Goal: Find specific page/section: Find specific page/section

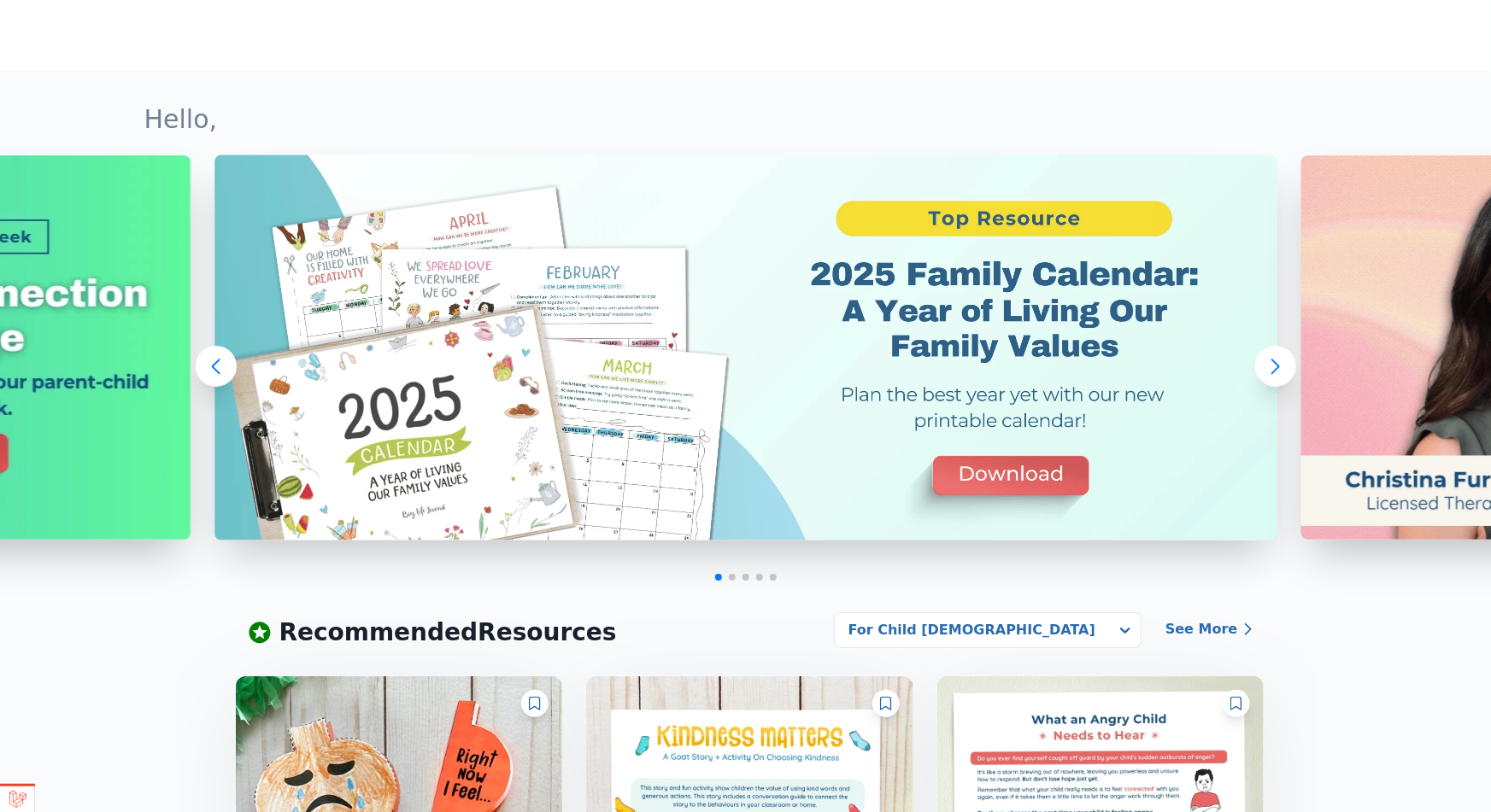
scroll to position [212, 0]
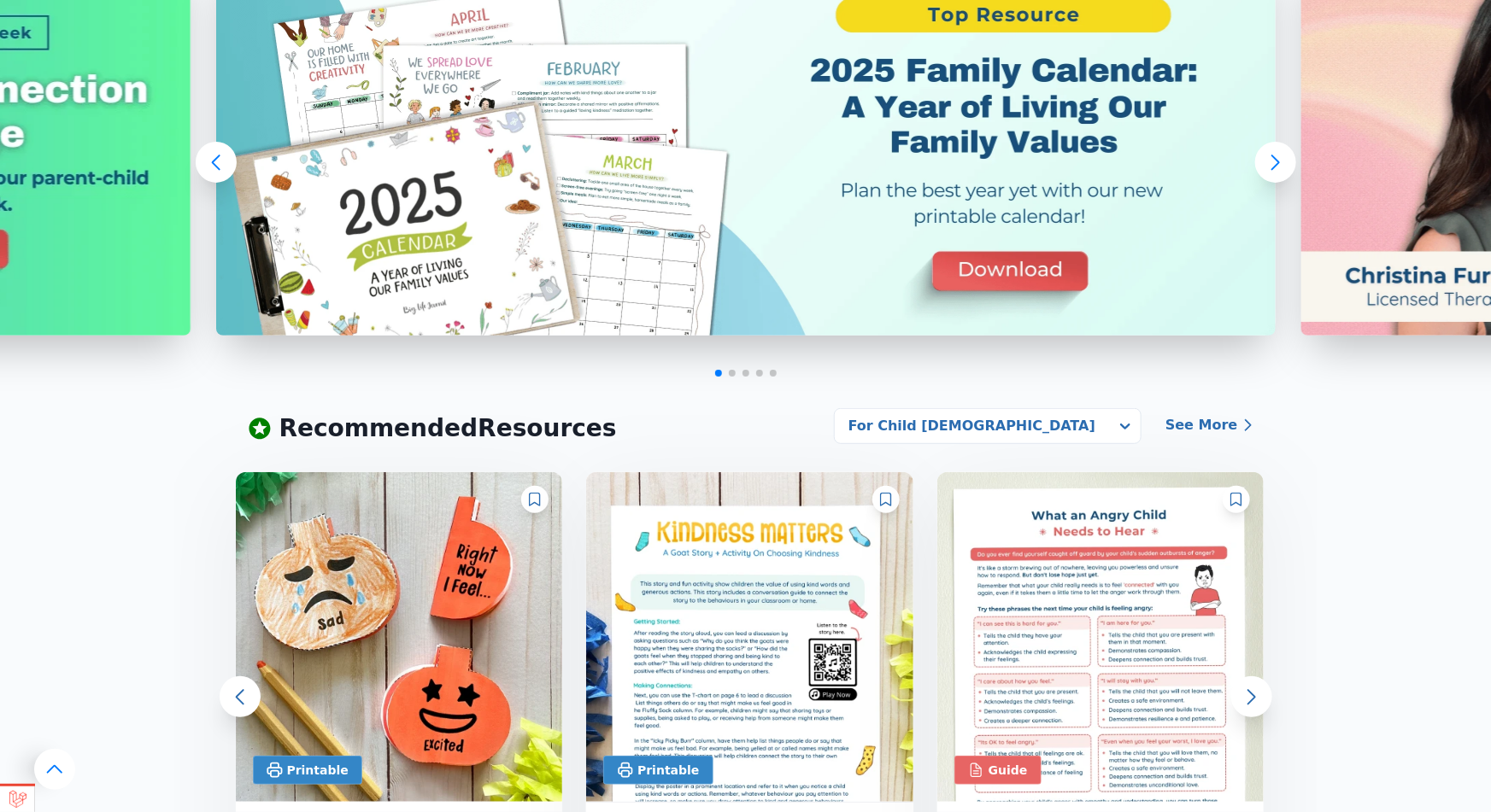
click at [773, 375] on div at bounding box center [773, 373] width 7 height 7
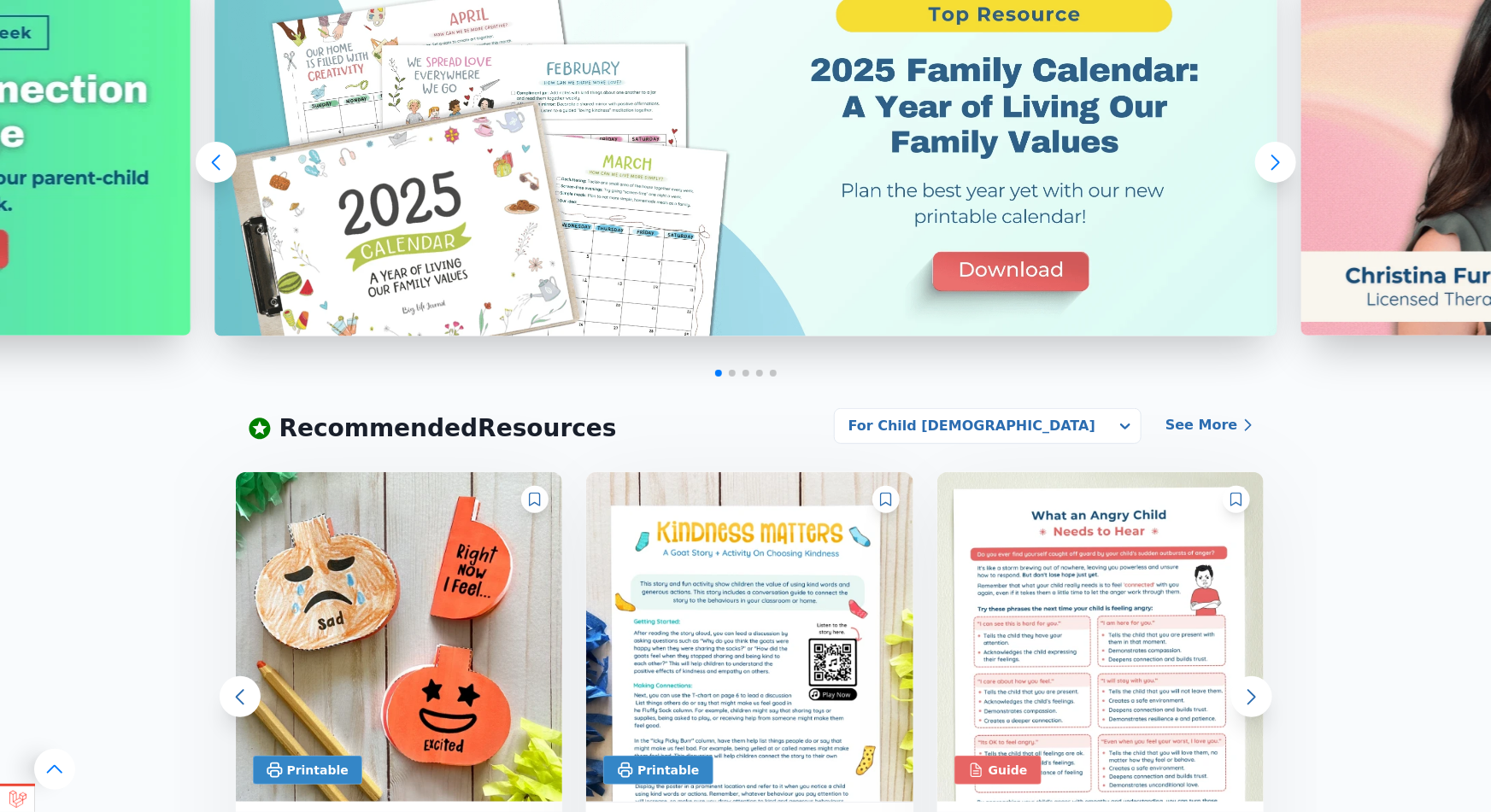
scroll to position [0, 0]
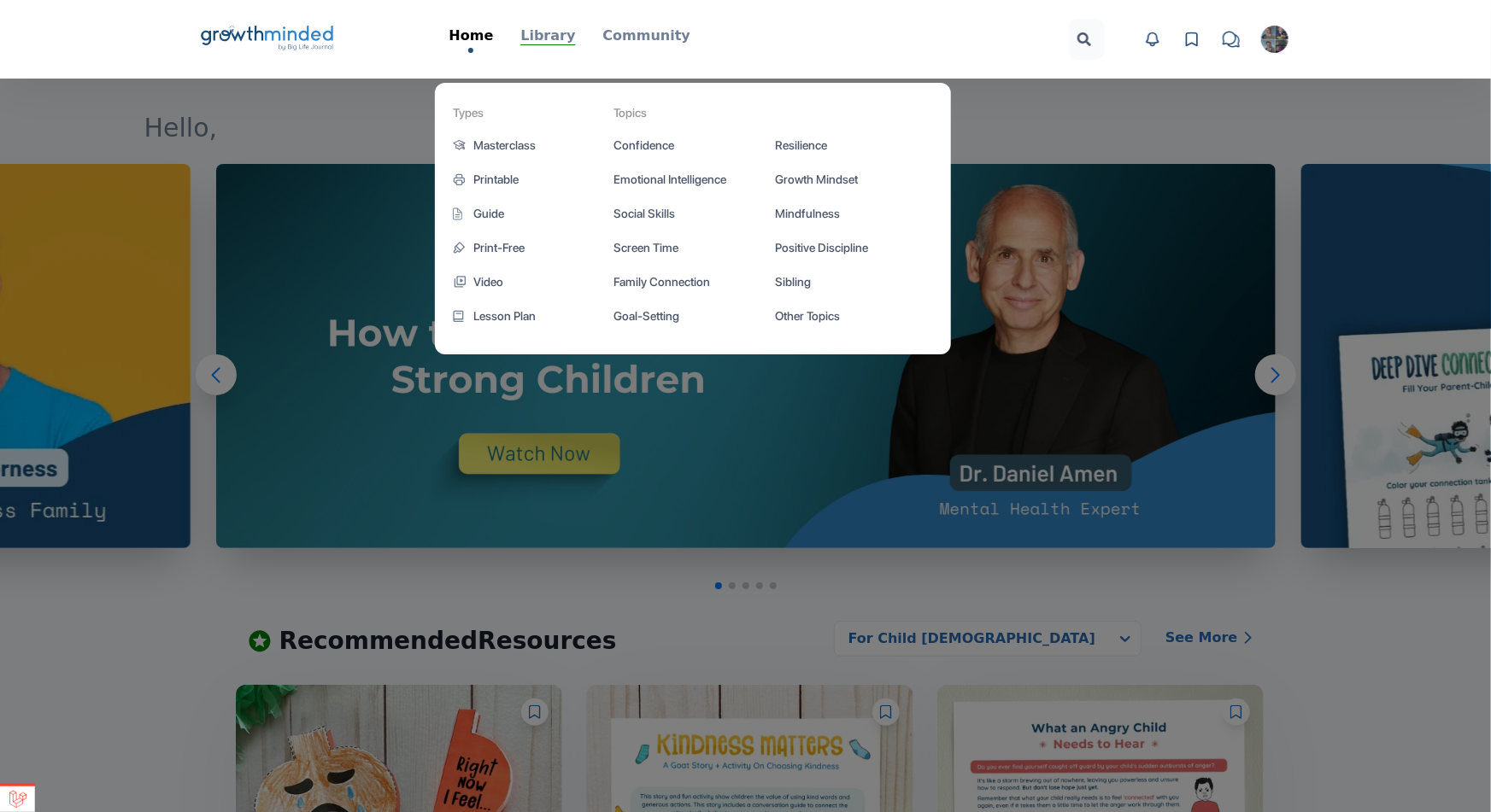
click at [545, 33] on p "Library" at bounding box center [548, 36] width 55 height 21
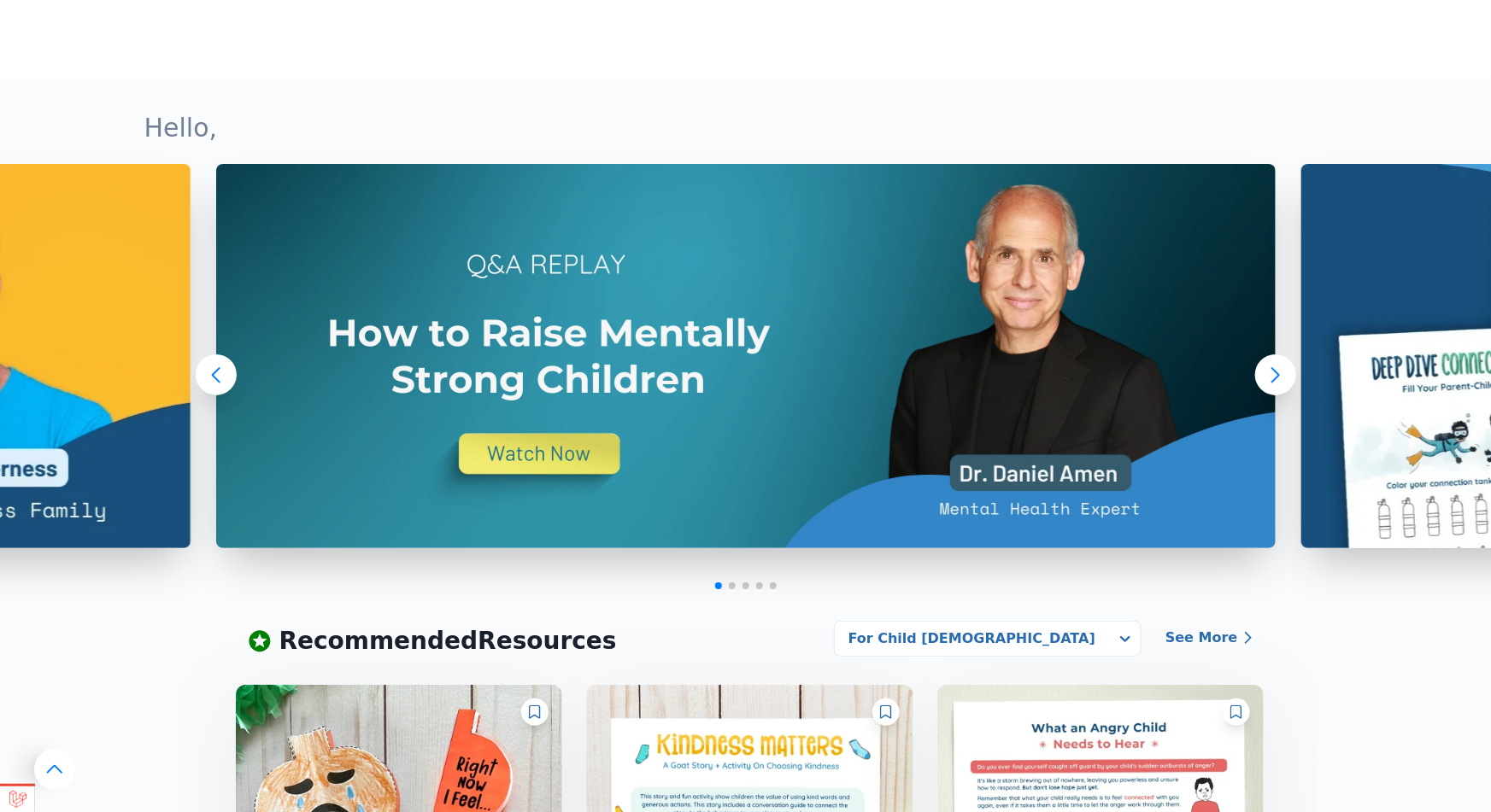
scroll to position [671, 0]
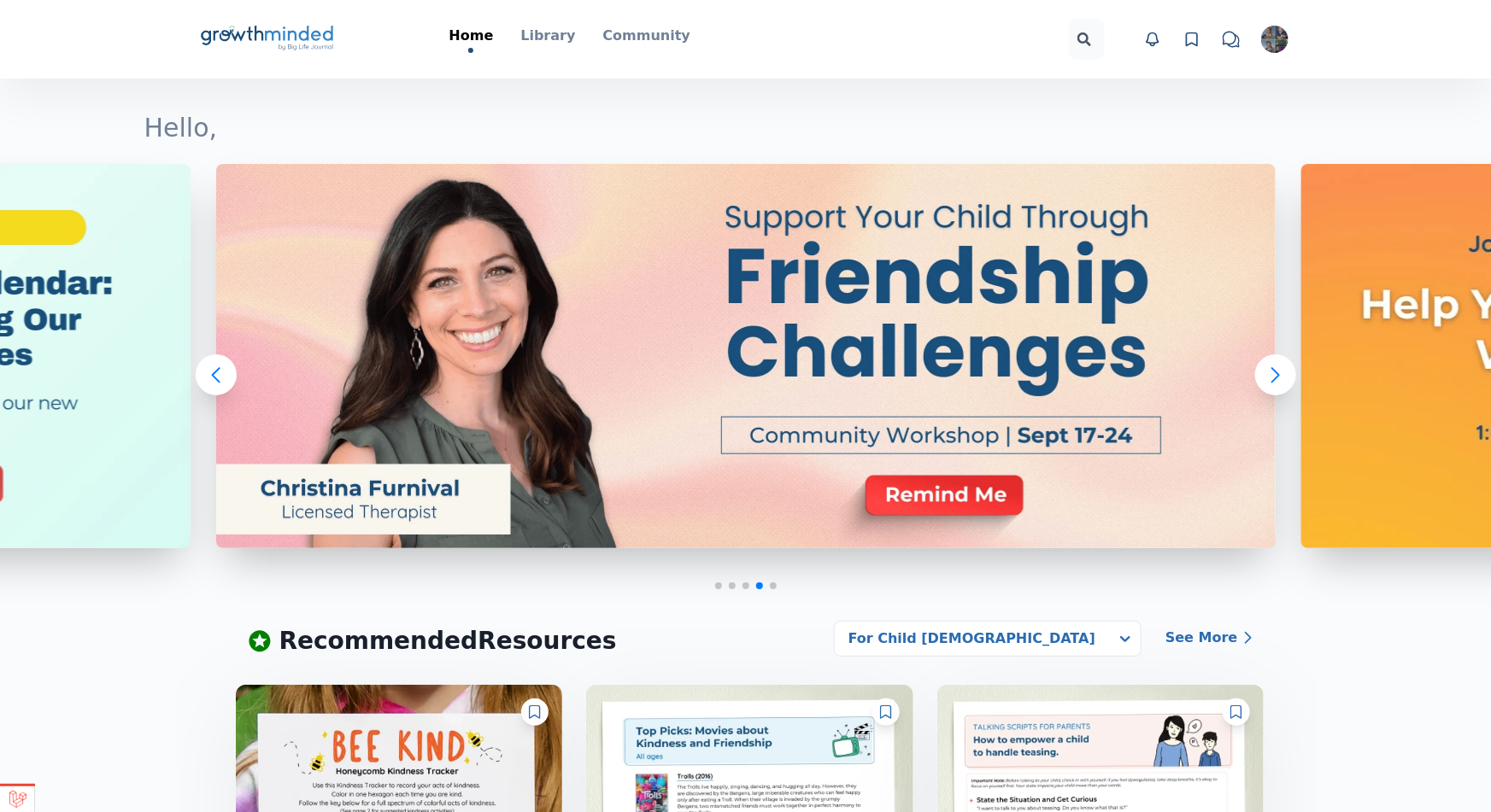
click at [539, 10] on div "Big Life Journal GrowthMinded Logo .cls-1{fill:#1b4c76}.cls-2{fill:#294e79}.cls…" at bounding box center [745, 39] width 1094 height 78
click at [546, 35] on p "Library" at bounding box center [548, 36] width 55 height 21
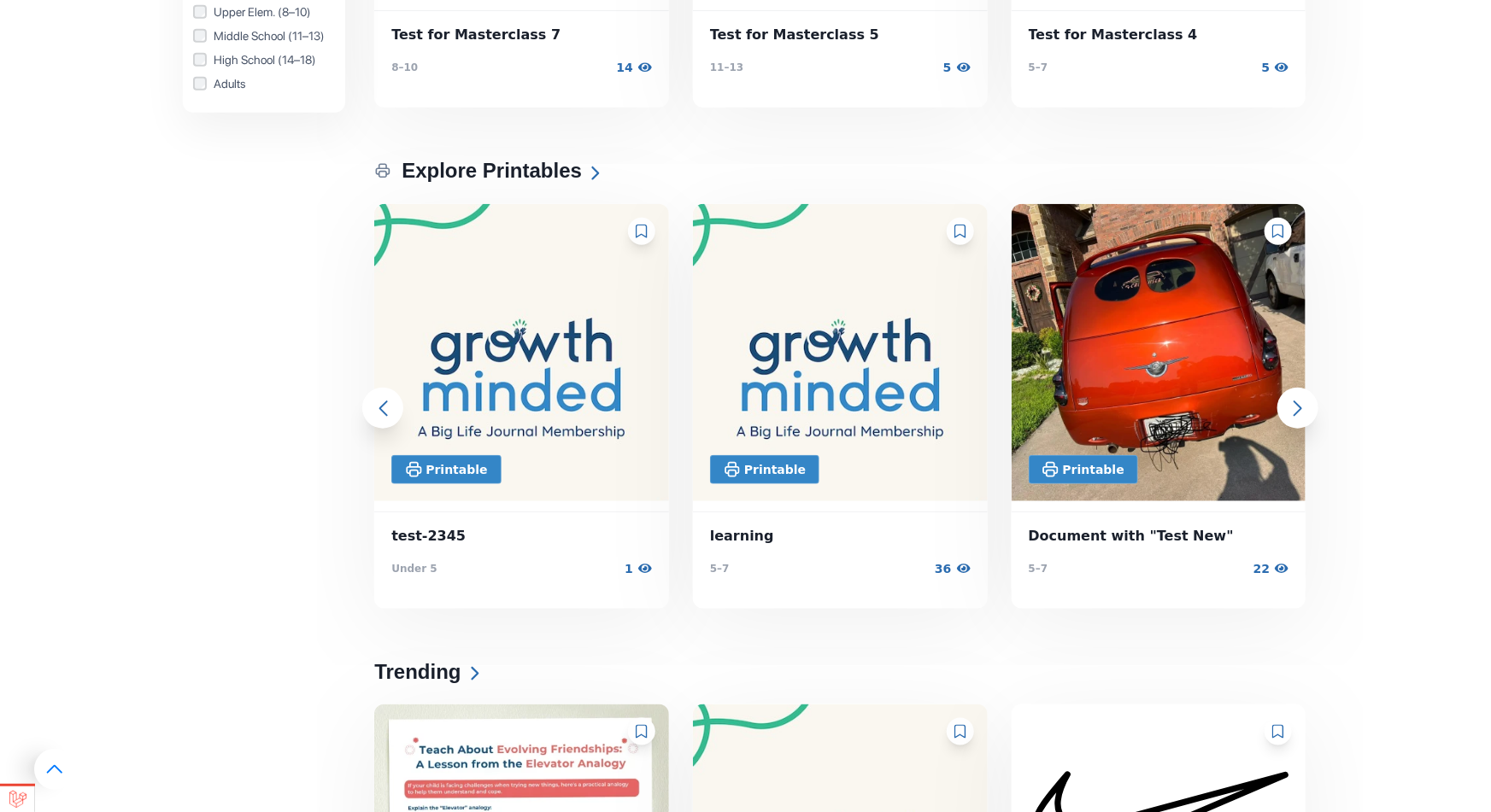
scroll to position [52, 0]
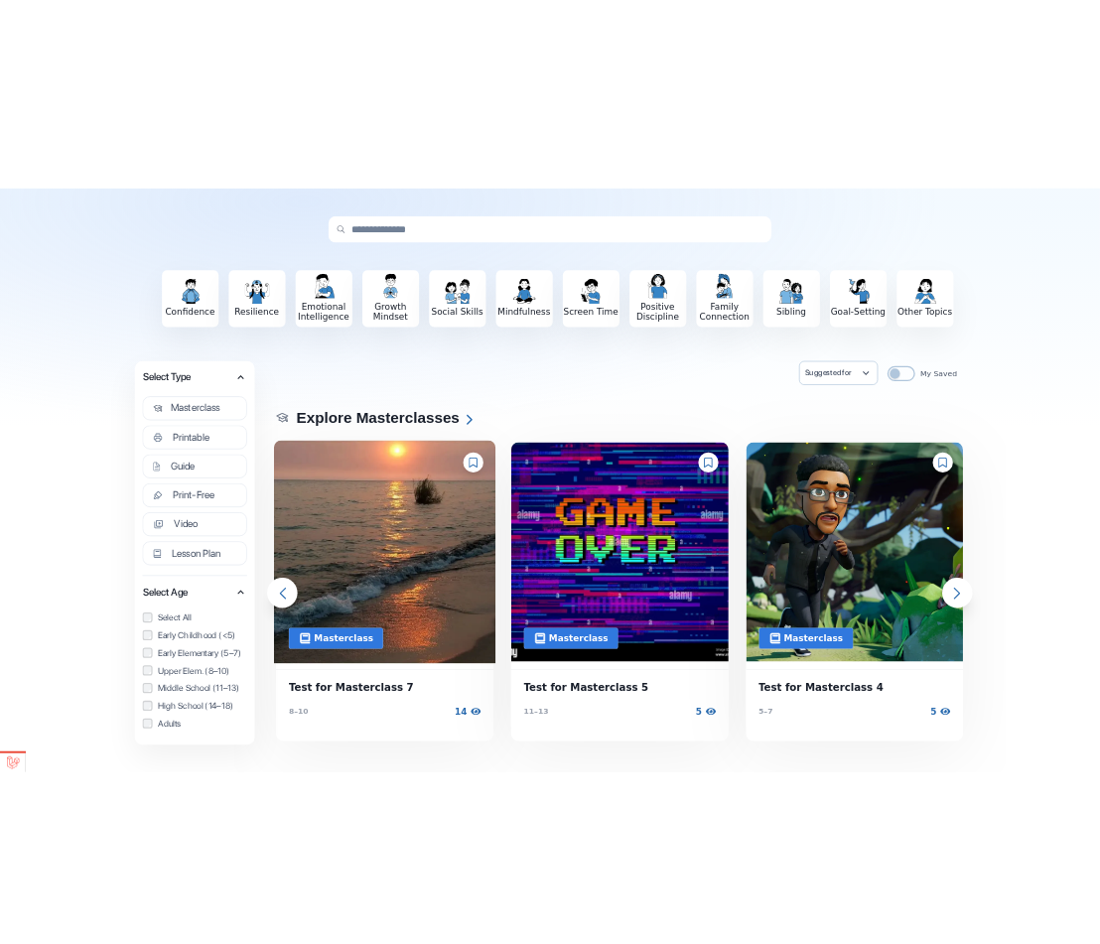
scroll to position [89, 0]
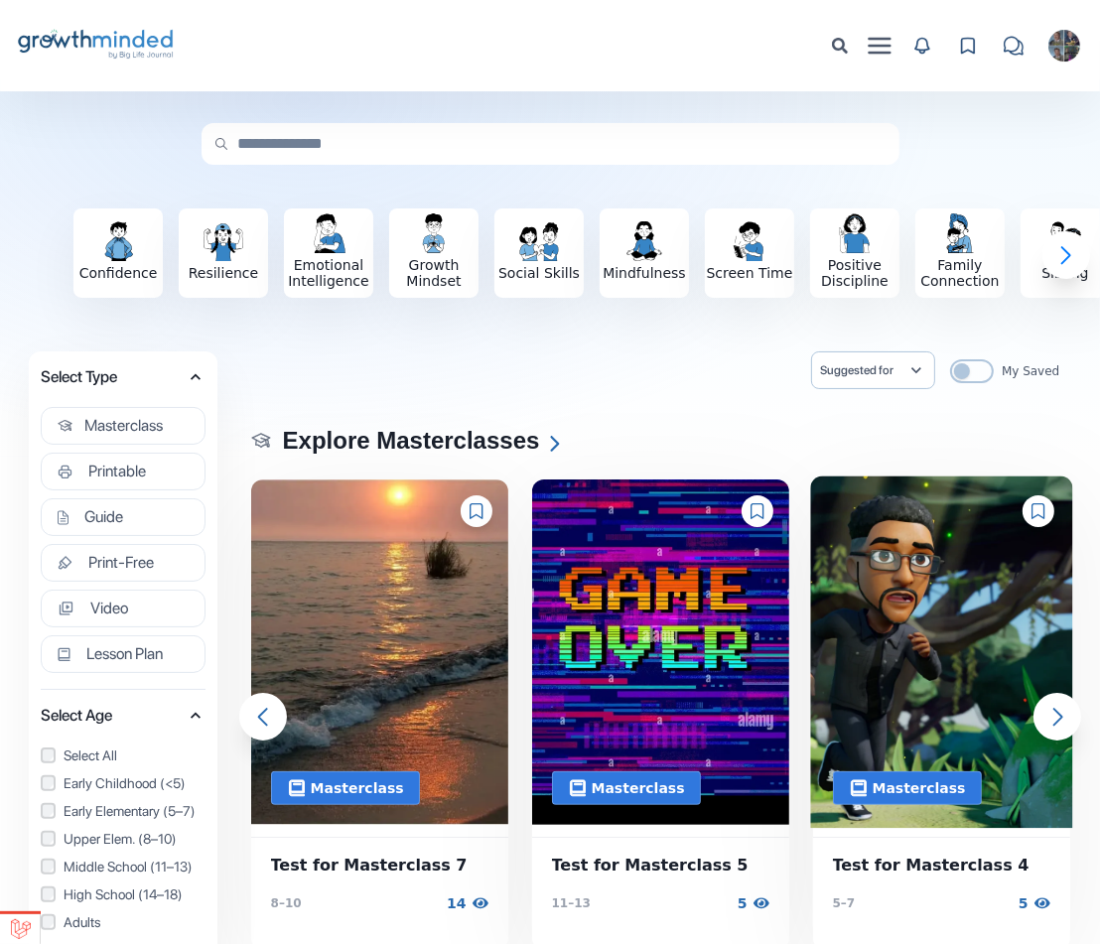
scroll to position [10, 0]
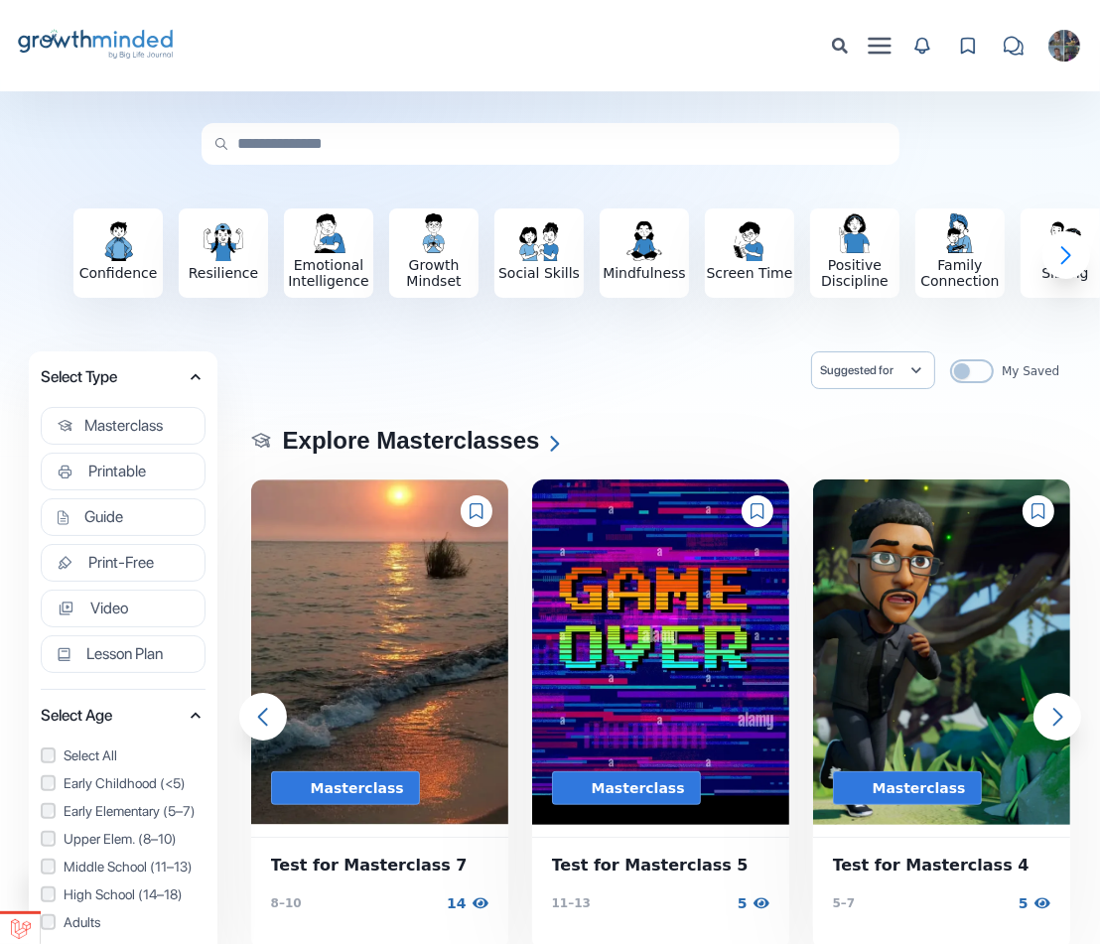
scroll to position [265, 0]
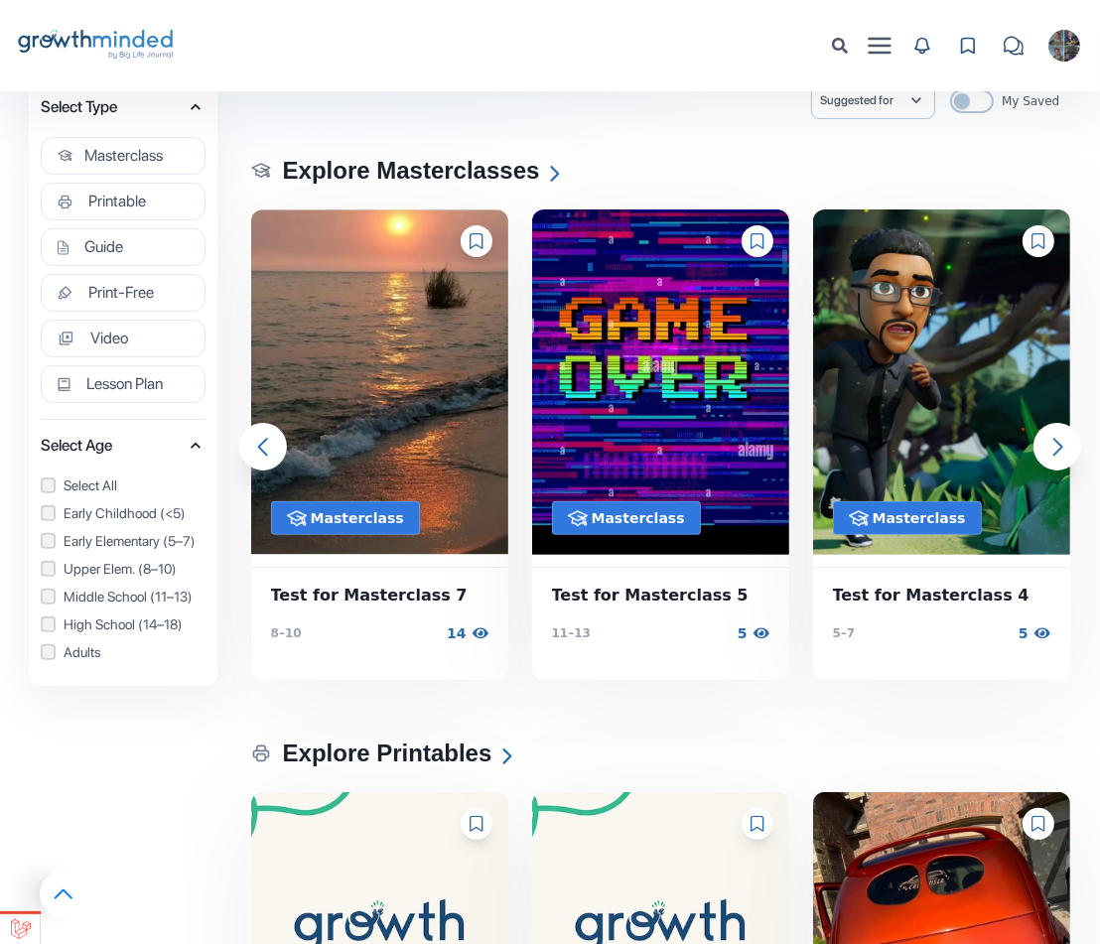
scroll to position [447, 0]
